Goal: Information Seeking & Learning: Compare options

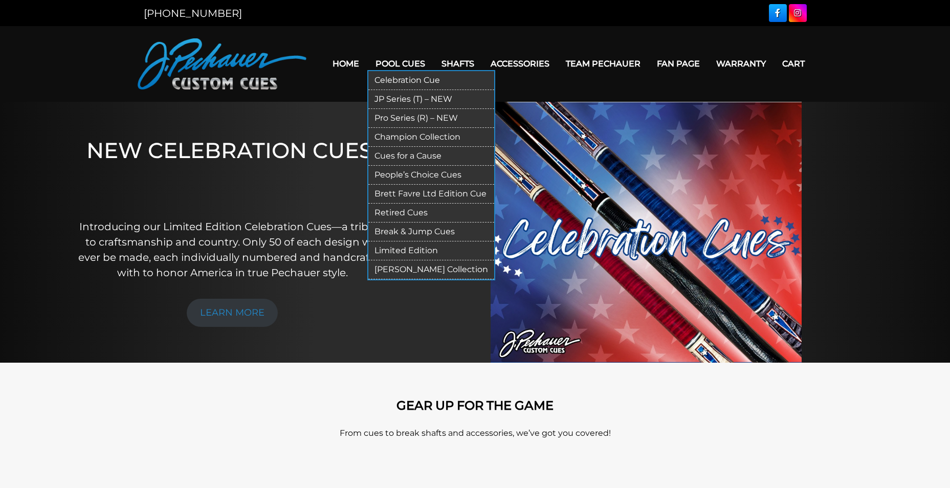
click at [405, 114] on link "Pro Series (R) – NEW" at bounding box center [431, 118] width 126 height 19
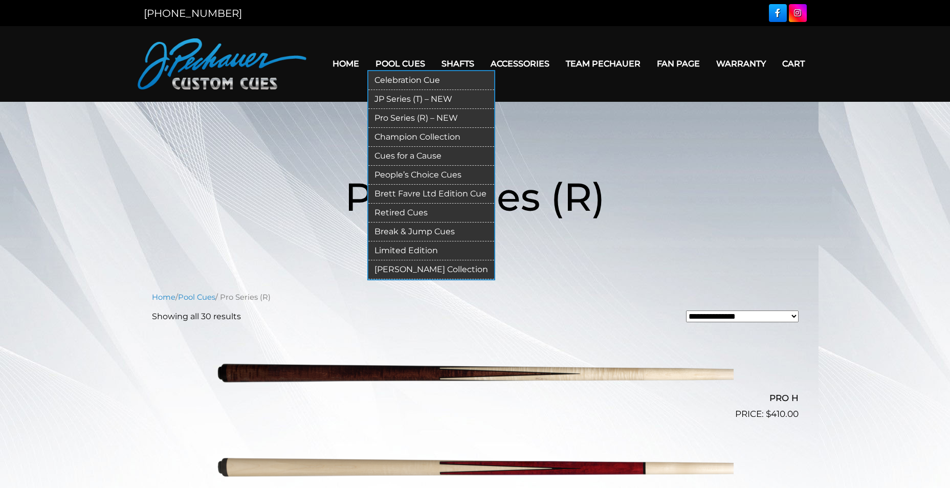
click at [388, 174] on link "People’s Choice Cues" at bounding box center [431, 175] width 126 height 19
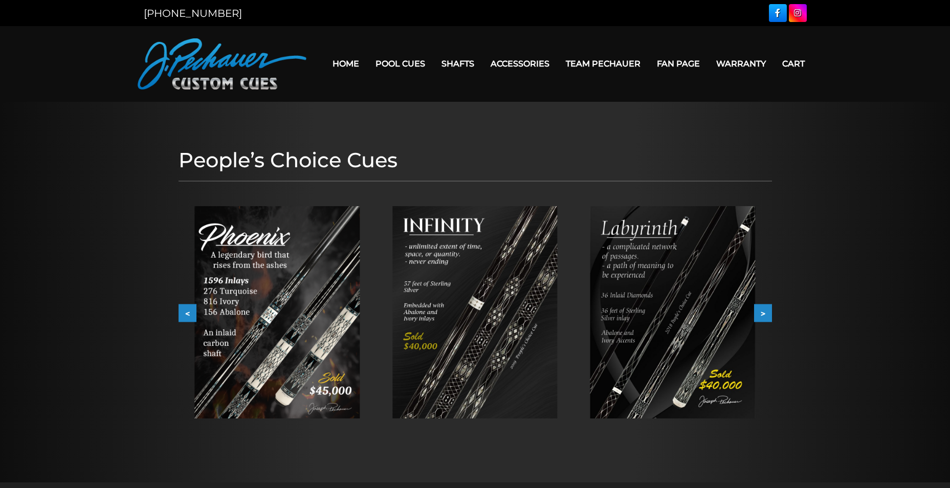
click at [766, 313] on button ">" at bounding box center [763, 313] width 18 height 18
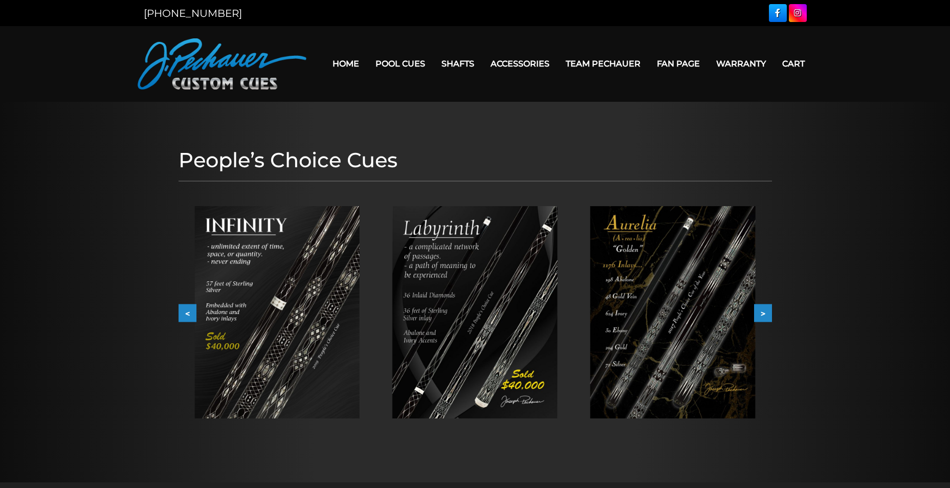
click at [707, 293] on img at bounding box center [672, 312] width 165 height 212
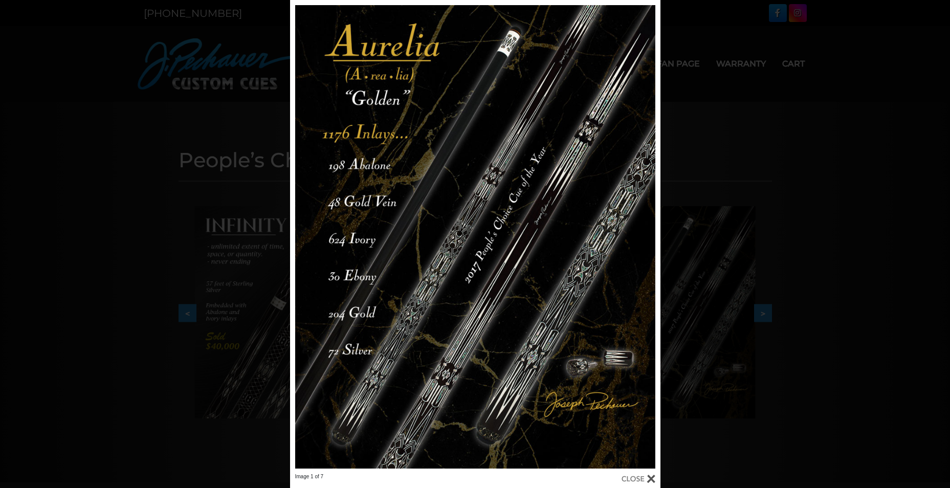
click at [892, 244] on div "Image 1 of 7" at bounding box center [475, 244] width 950 height 488
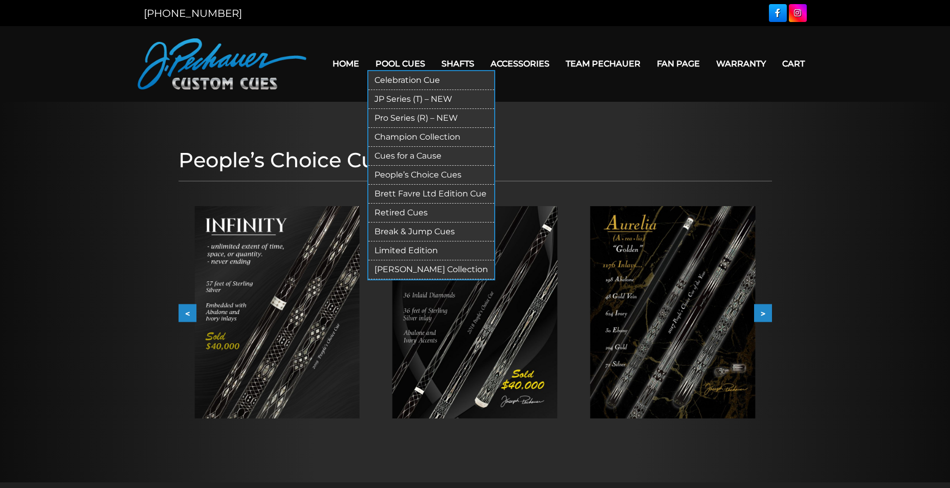
click at [396, 250] on link "Limited Edition" at bounding box center [431, 251] width 126 height 19
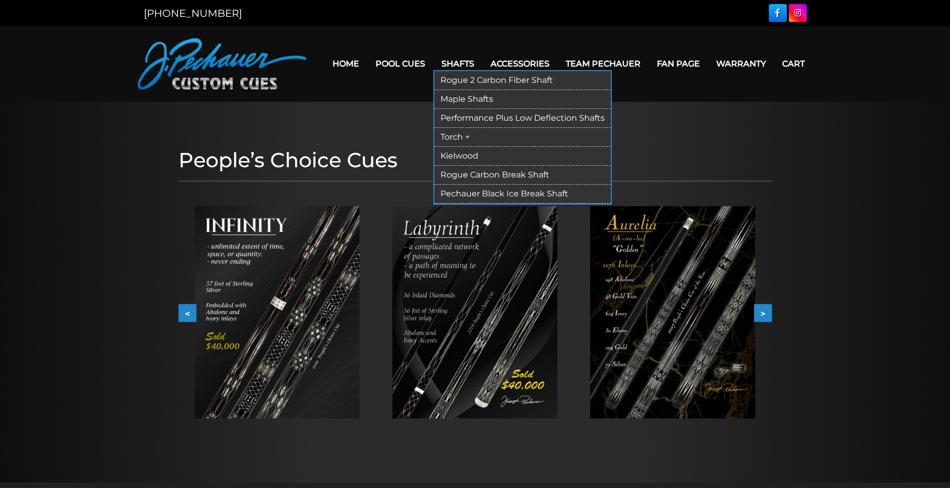
click at [458, 156] on link "Kielwood" at bounding box center [522, 156] width 177 height 19
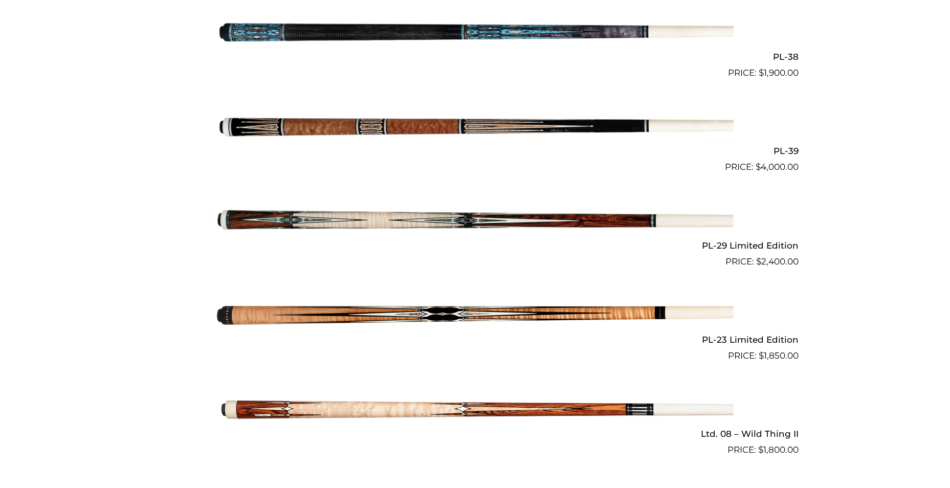
scroll to position [1244, 0]
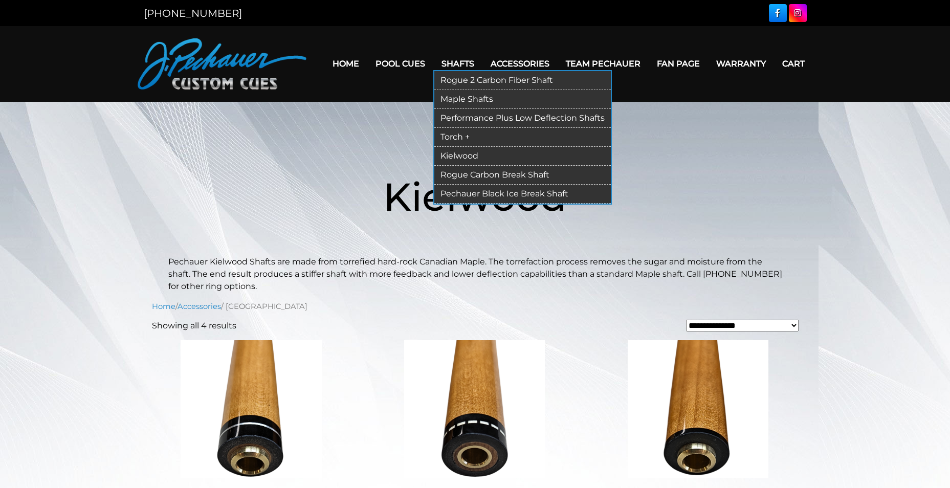
click at [456, 100] on link "Maple Shafts" at bounding box center [522, 99] width 177 height 19
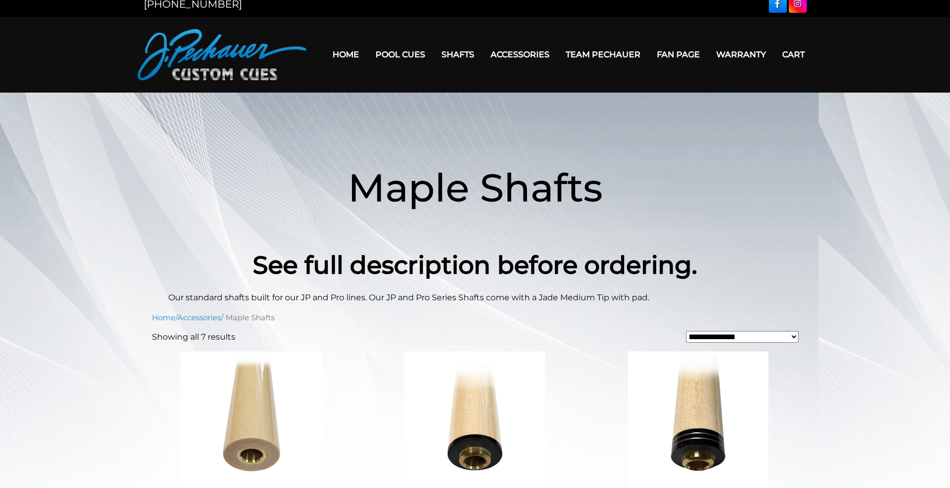
scroll to position [8, 0]
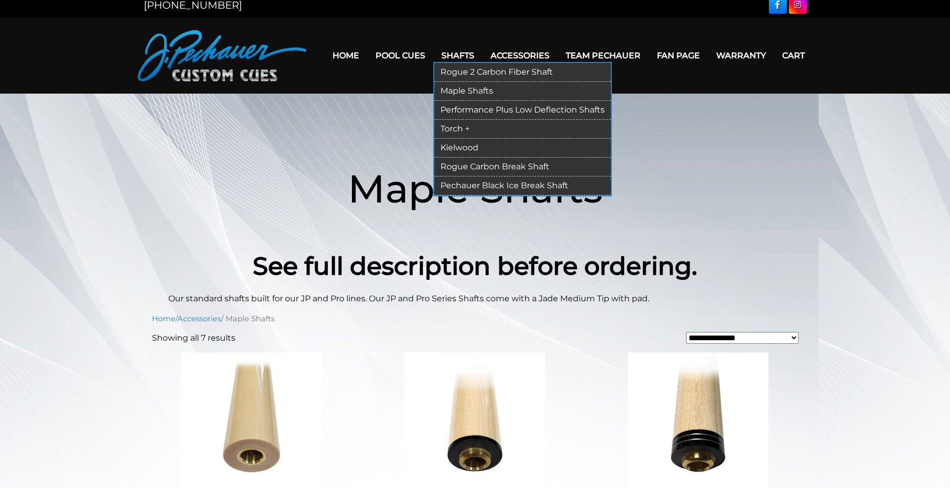
click at [468, 75] on link "Rogue 2 Carbon Fiber Shaft" at bounding box center [522, 72] width 177 height 19
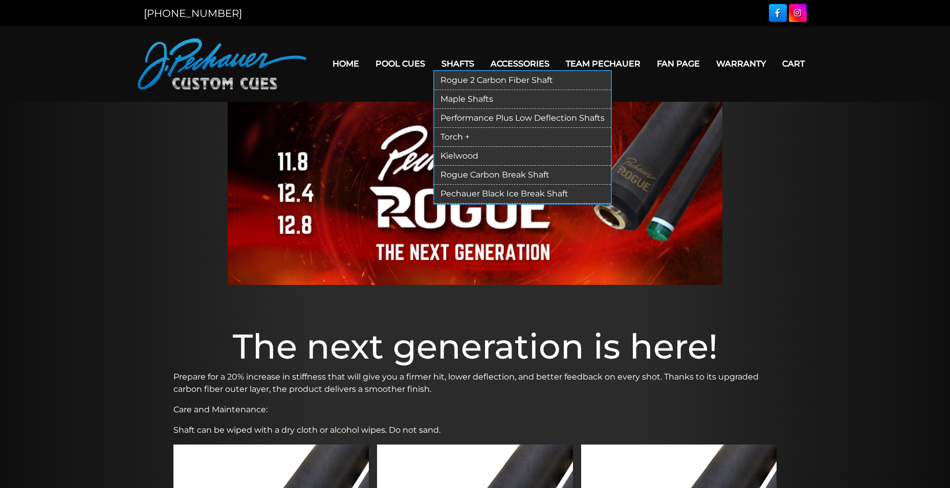
click at [455, 116] on link "Performance Plus Low Deflection Shafts" at bounding box center [522, 118] width 177 height 19
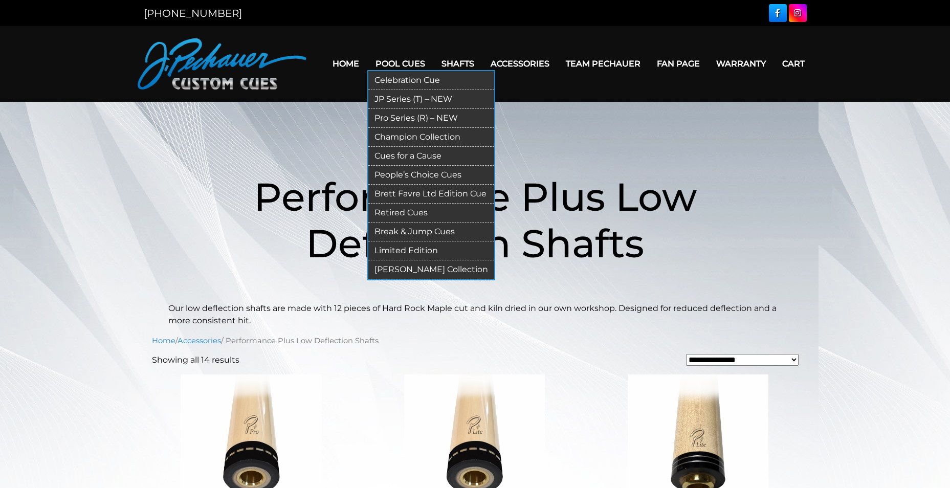
click at [422, 193] on link "Brett Favre Ltd Edition Cue" at bounding box center [431, 194] width 126 height 19
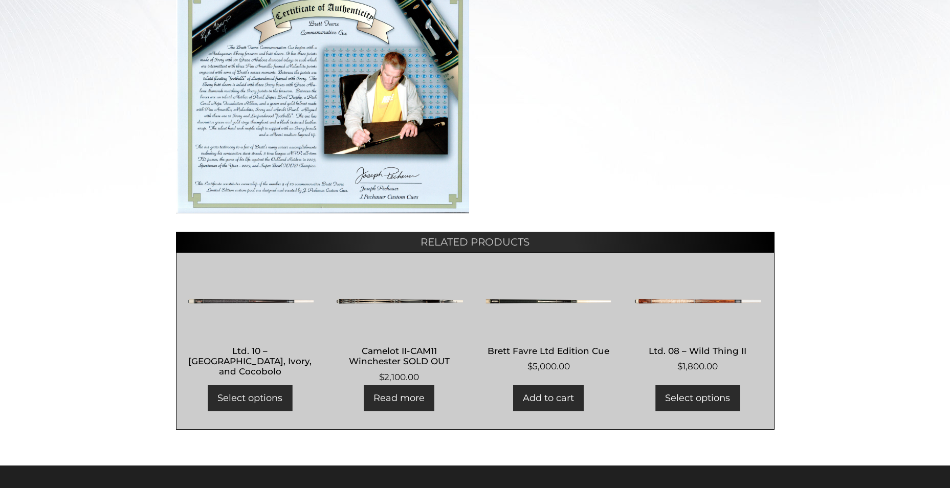
scroll to position [432, 0]
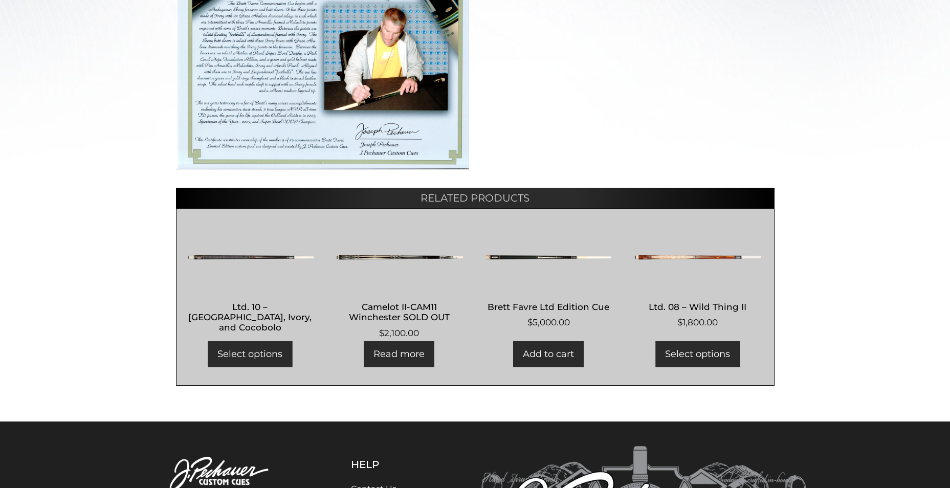
click at [695, 257] on img at bounding box center [697, 257] width 127 height 61
